Goal: Transaction & Acquisition: Subscribe to service/newsletter

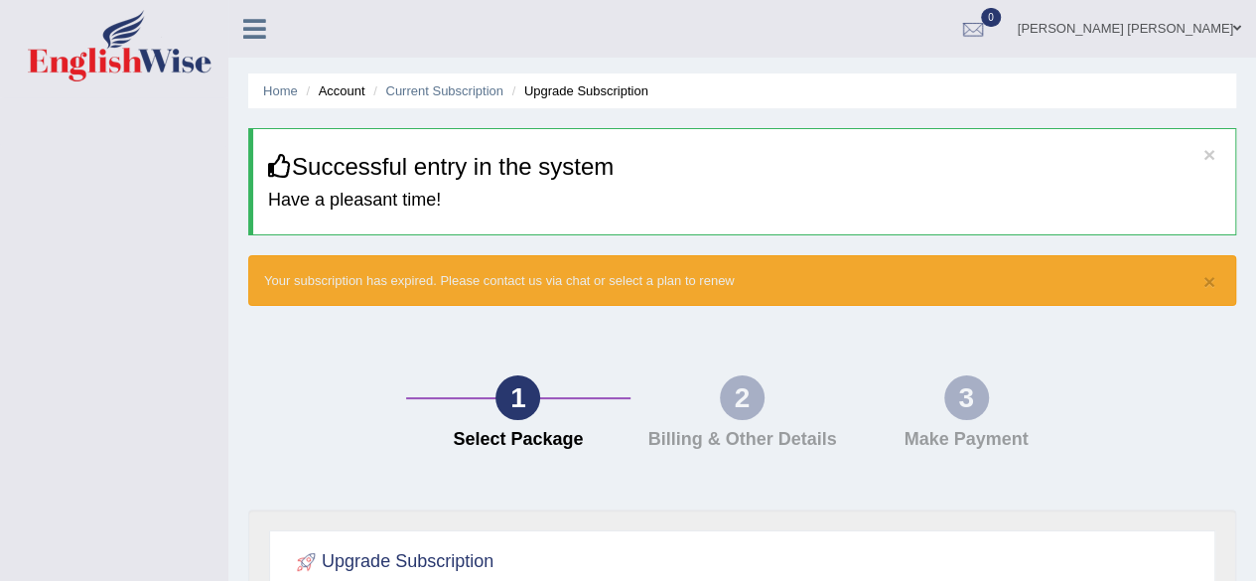
click at [1216, 150] on div "× Successful entry in the system Have a pleasant time!" at bounding box center [742, 181] width 988 height 107
click at [1207, 150] on button "×" at bounding box center [1209, 154] width 12 height 21
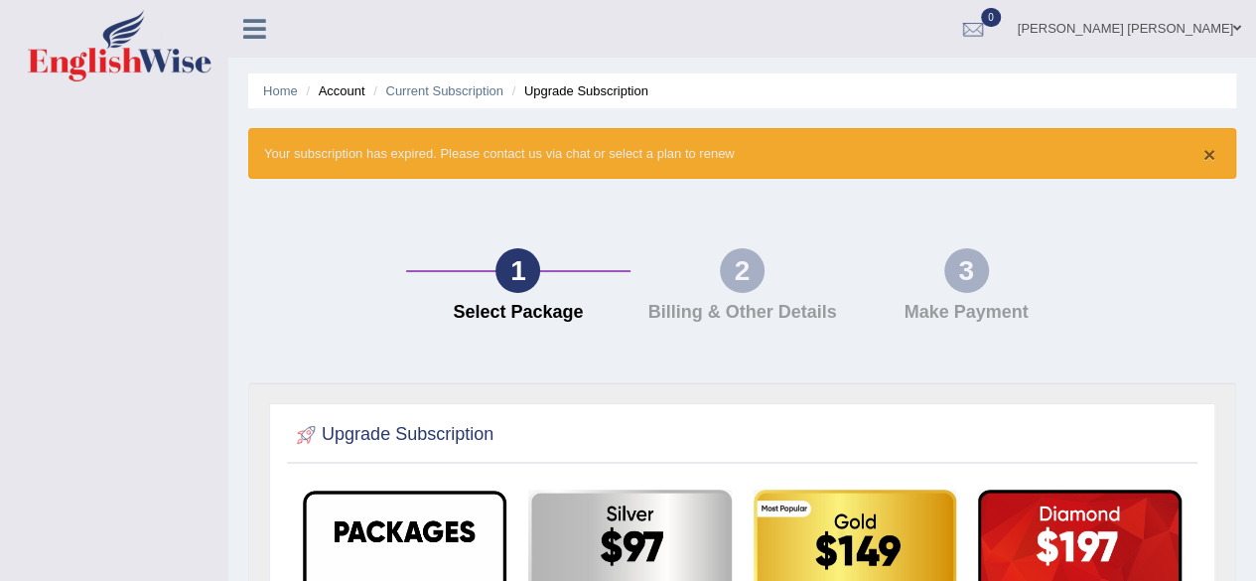
click at [1211, 150] on button "×" at bounding box center [1209, 154] width 12 height 21
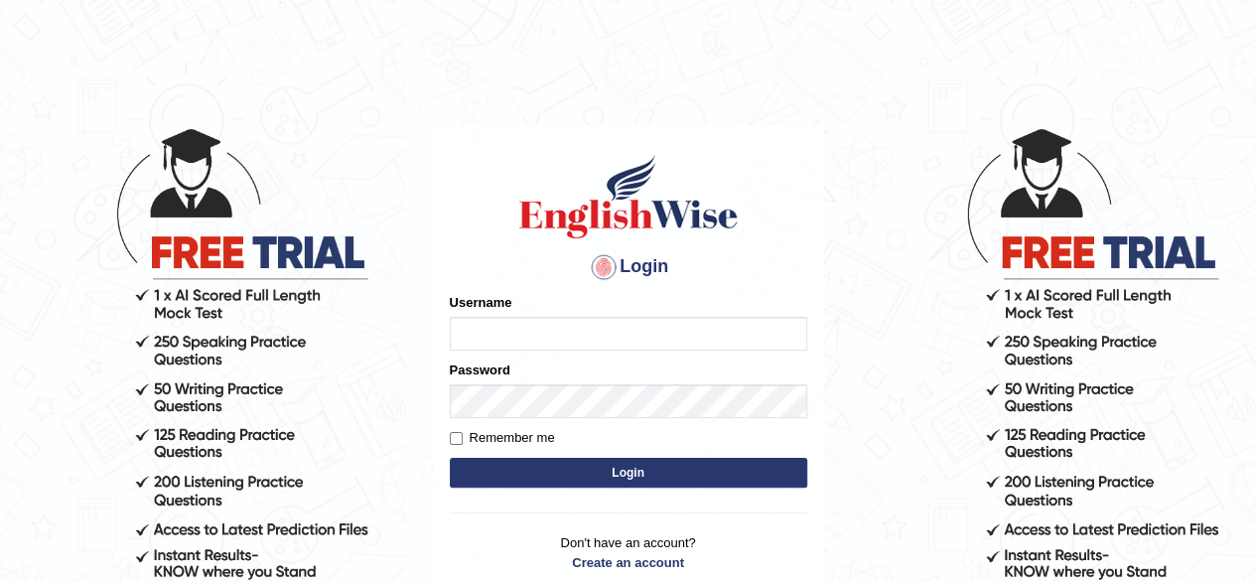
type input "[PERSON_NAME]"
click at [617, 472] on button "Login" at bounding box center [628, 473] width 357 height 30
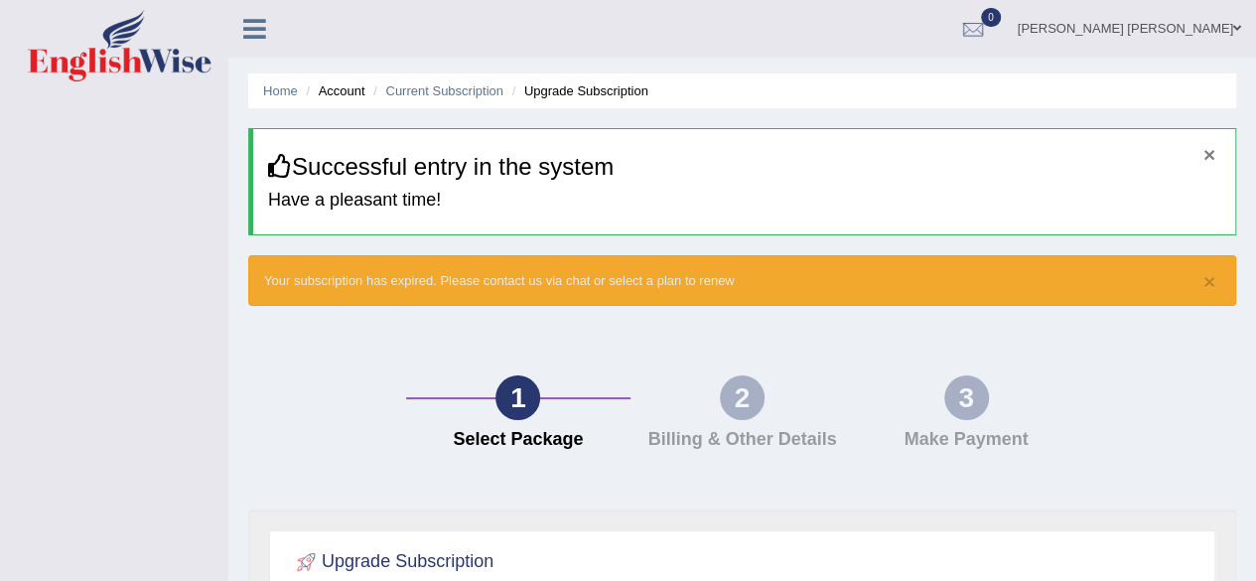
click at [1209, 152] on button "×" at bounding box center [1209, 154] width 12 height 21
